Goal: Task Accomplishment & Management: Use online tool/utility

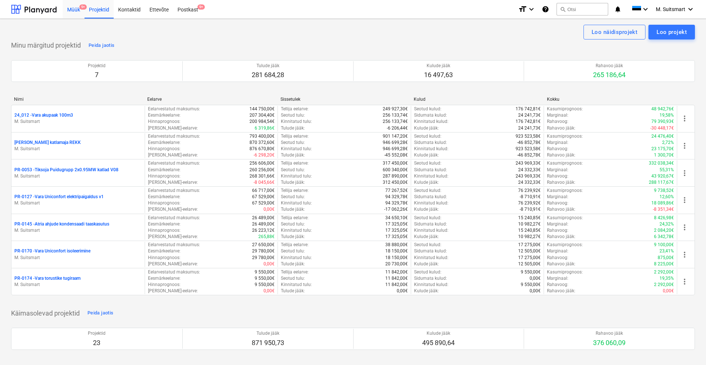
click at [77, 8] on div "Müük 9+" at bounding box center [74, 9] width 22 height 19
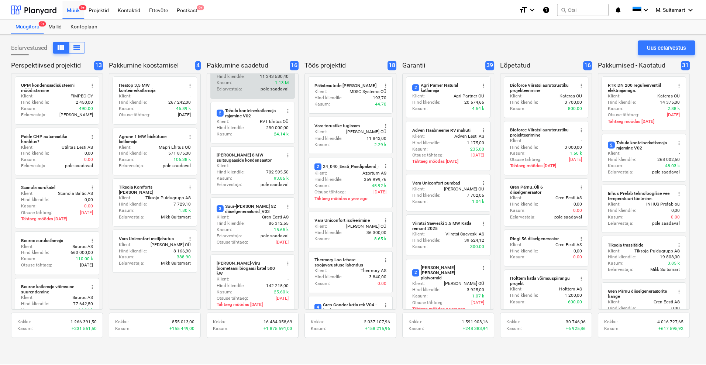
scroll to position [31, 0]
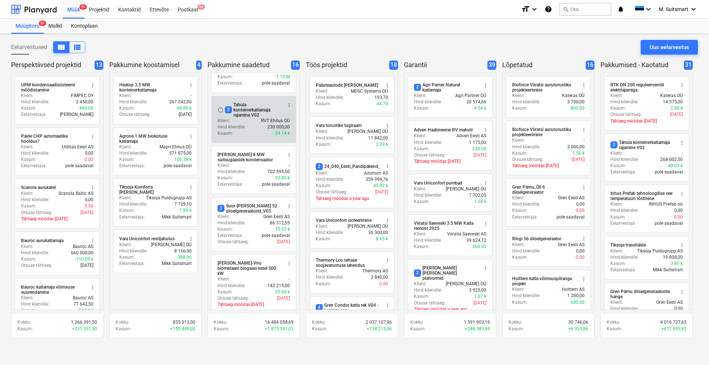
click at [252, 108] on div "2 Tahula konteinerkatlamaja rajamine V02" at bounding box center [253, 109] width 57 height 15
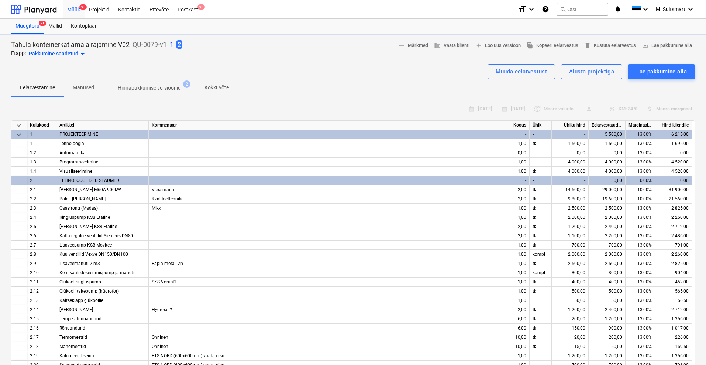
type textarea "x"
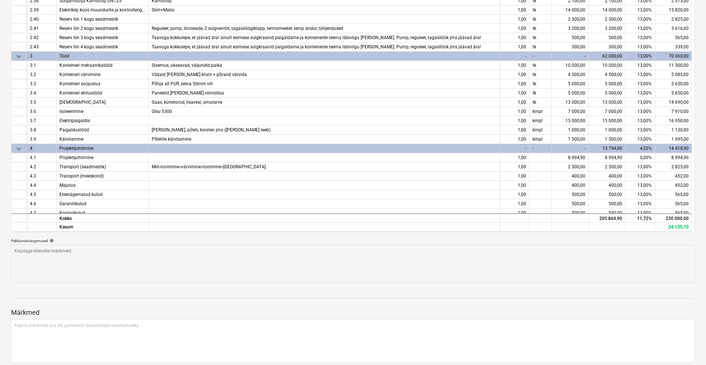
scroll to position [345, 0]
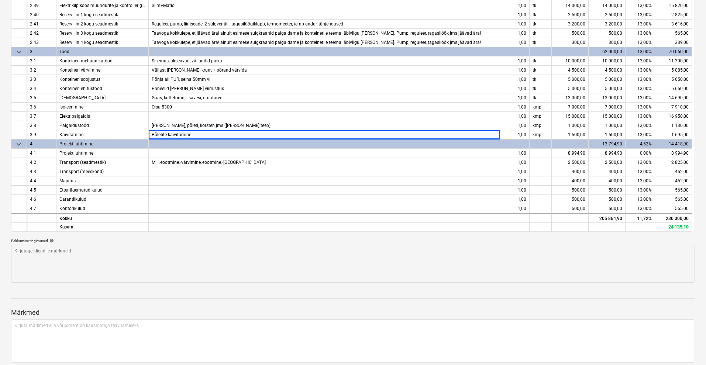
click at [110, 237] on div "calendar_month [DATE] calendar_month [DATE] currency_exchange Määra valuuta per…" at bounding box center [353, 102] width 684 height 359
